Goal: Find specific page/section: Find specific page/section

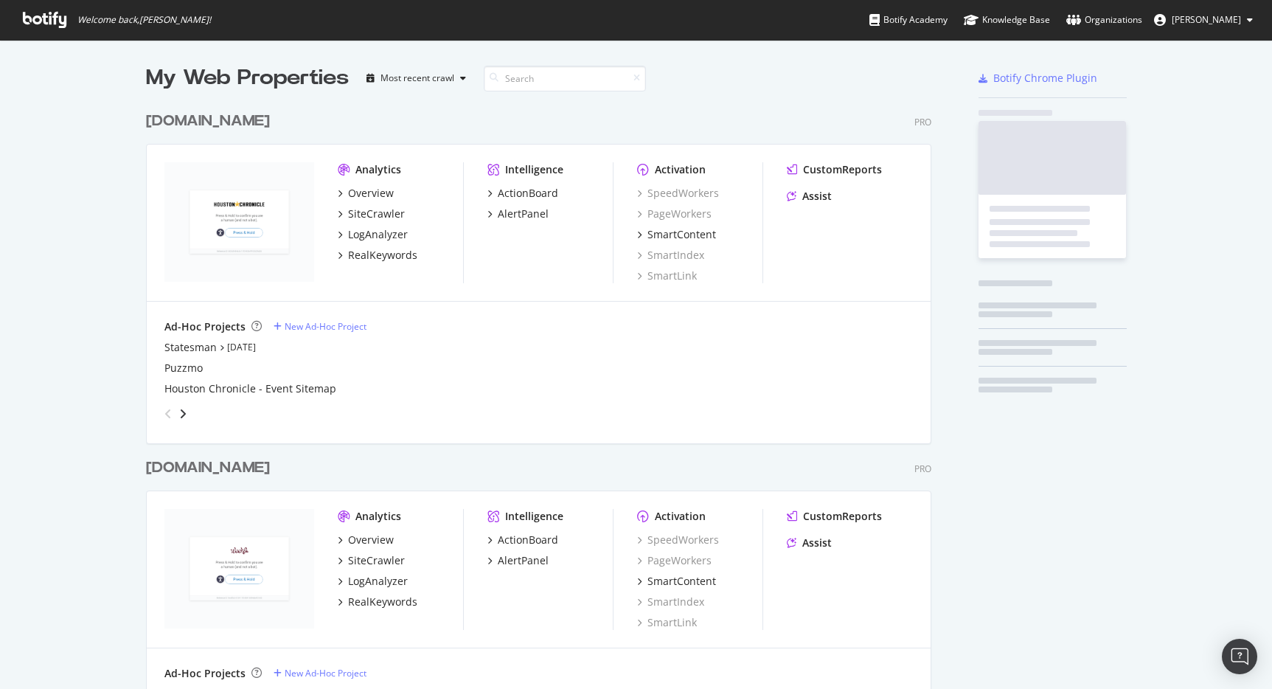
scroll to position [3713, 797]
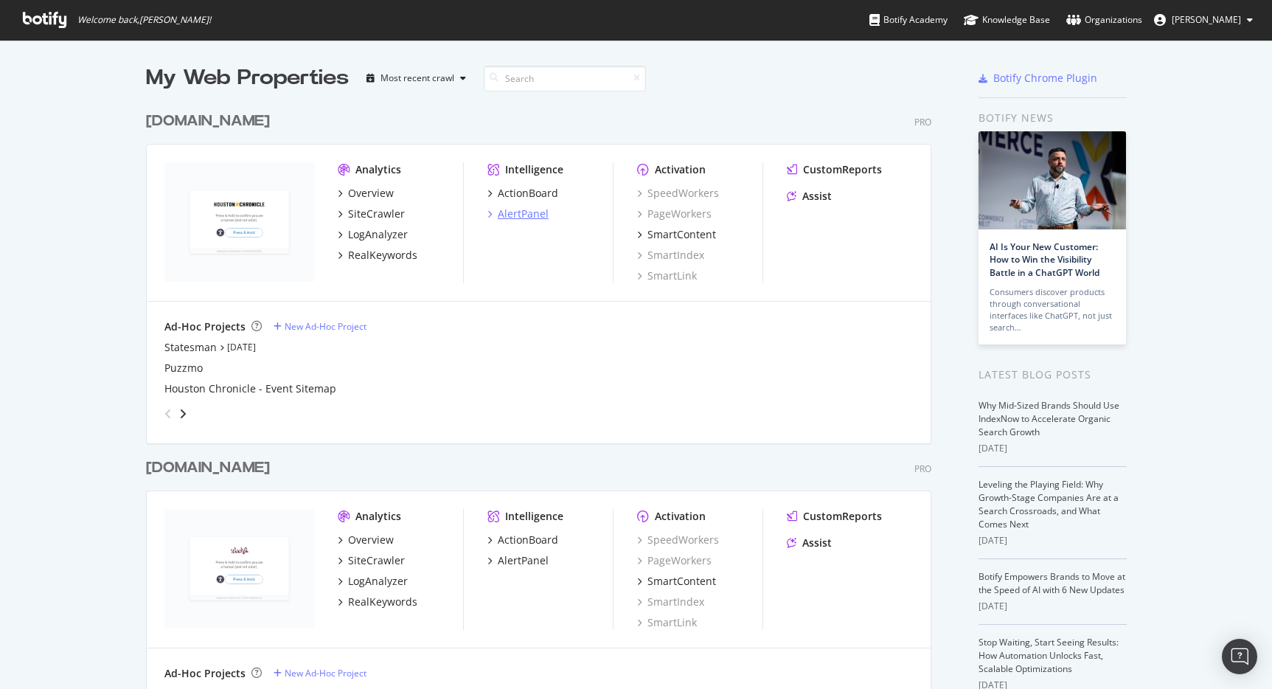
click at [520, 212] on div "AlertPanel" at bounding box center [523, 213] width 51 height 15
